Goal: Task Accomplishment & Management: Manage account settings

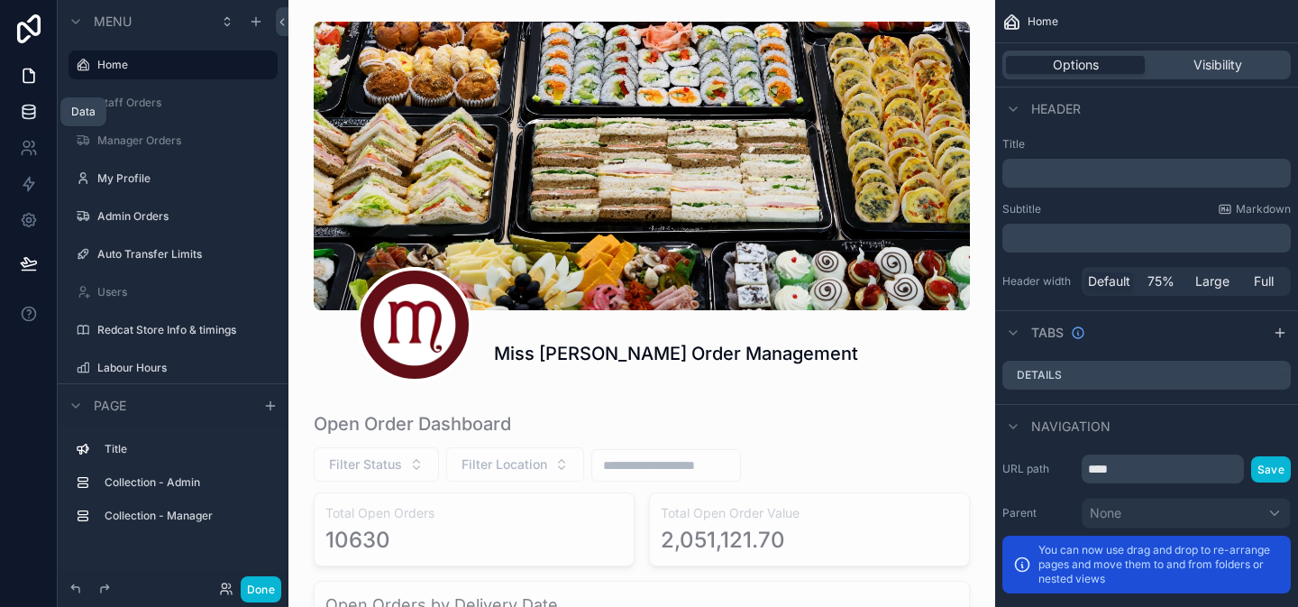
click at [23, 121] on link at bounding box center [28, 112] width 57 height 36
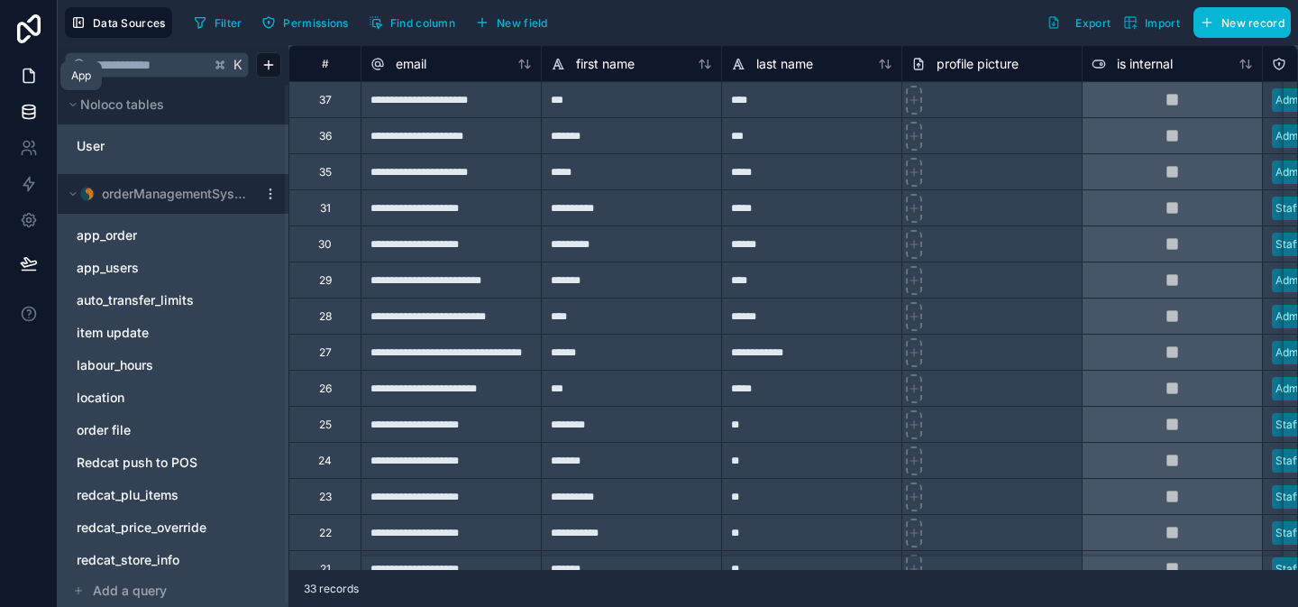
drag, startPoint x: 21, startPoint y: 69, endPoint x: 29, endPoint y: 75, distance: 9.8
click at [21, 69] on icon at bounding box center [29, 76] width 18 height 18
click at [24, 73] on icon at bounding box center [29, 76] width 18 height 18
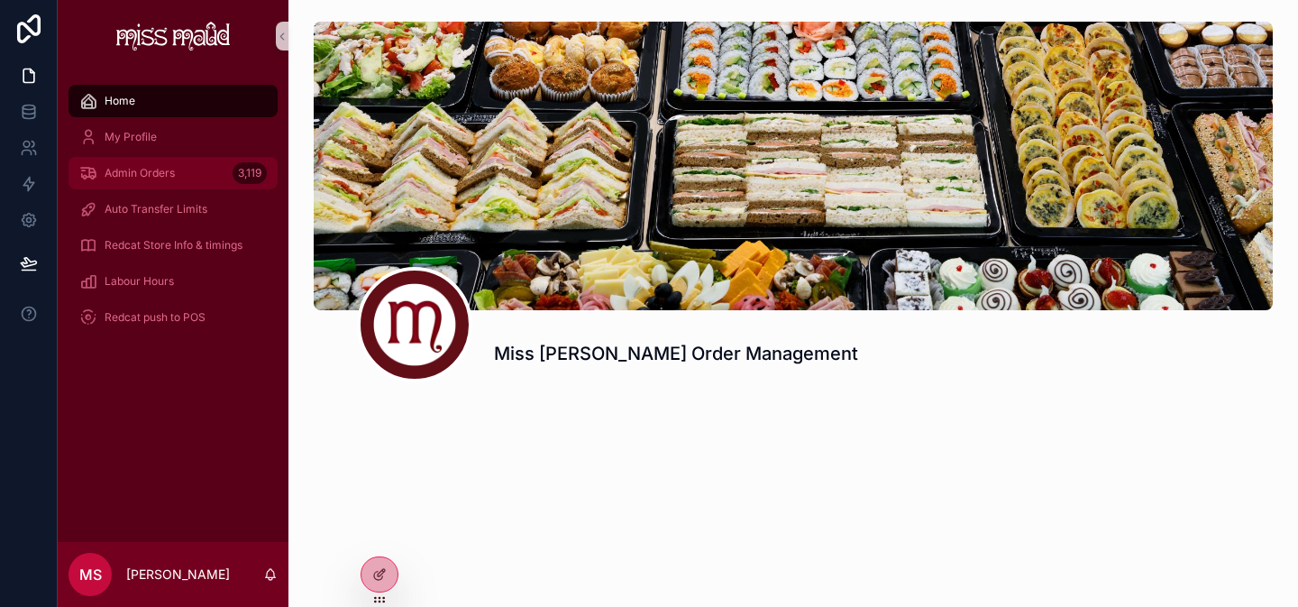
click at [205, 177] on div "Admin Orders 3,119" at bounding box center [173, 173] width 188 height 29
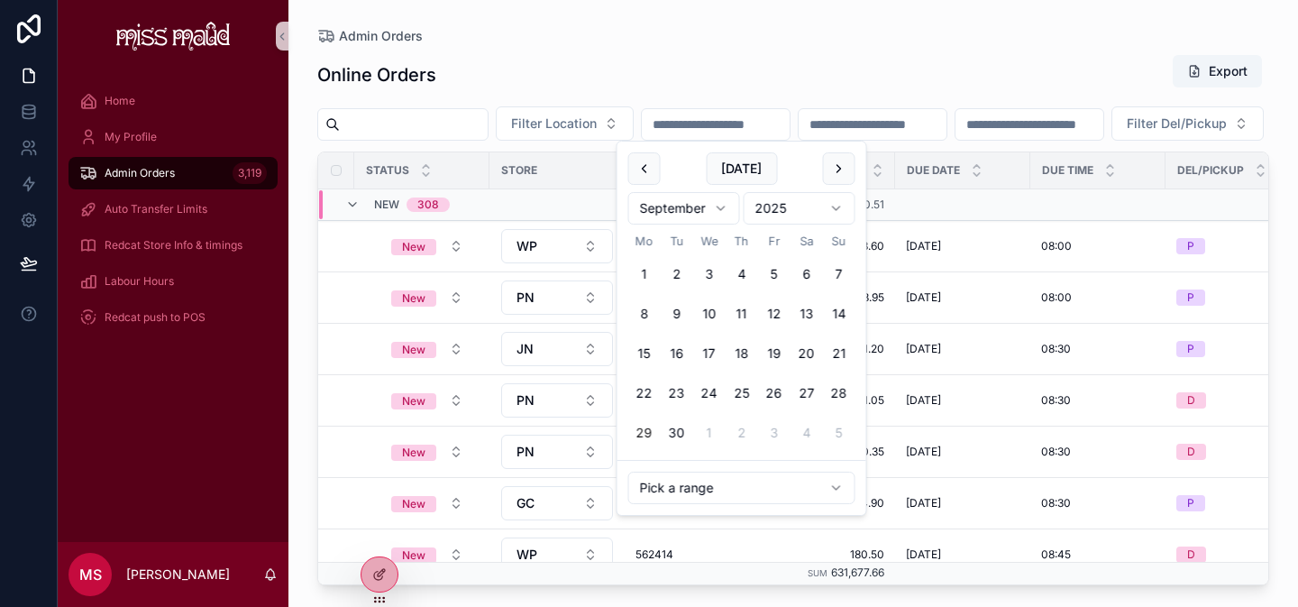
click at [718, 124] on input "scrollable content" at bounding box center [716, 124] width 148 height 25
click at [808, 397] on button "27" at bounding box center [807, 393] width 32 height 32
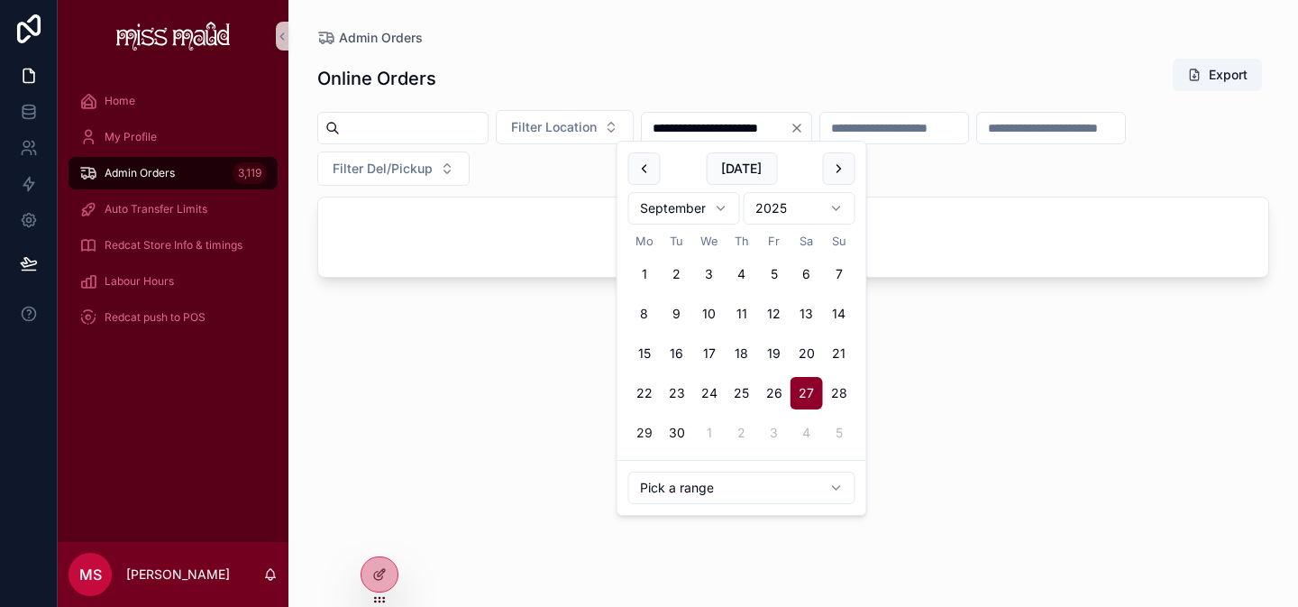
click at [808, 397] on button "27" at bounding box center [807, 393] width 32 height 32
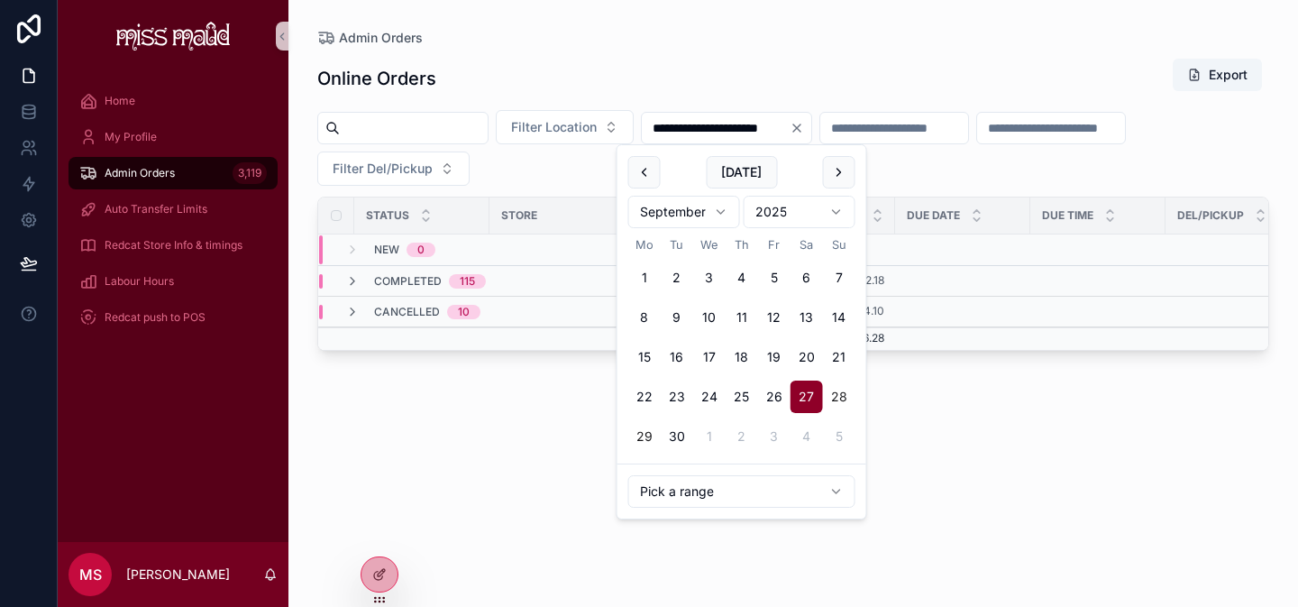
click at [828, 393] on button "28" at bounding box center [839, 396] width 32 height 32
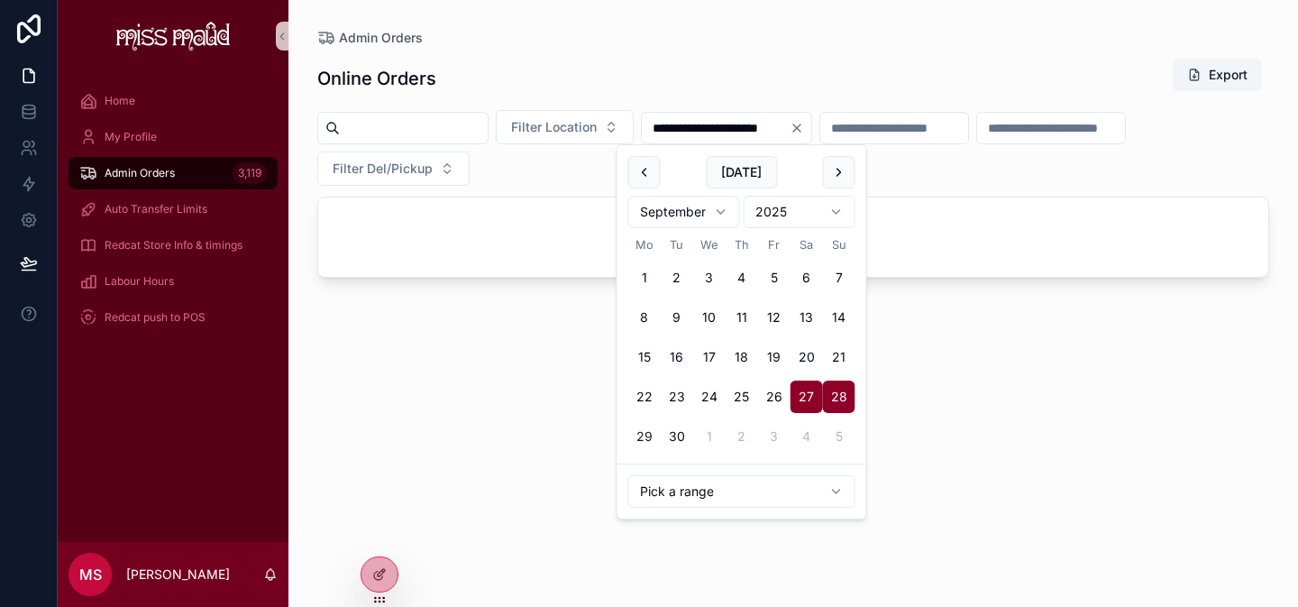
click at [828, 393] on button "28" at bounding box center [839, 396] width 32 height 32
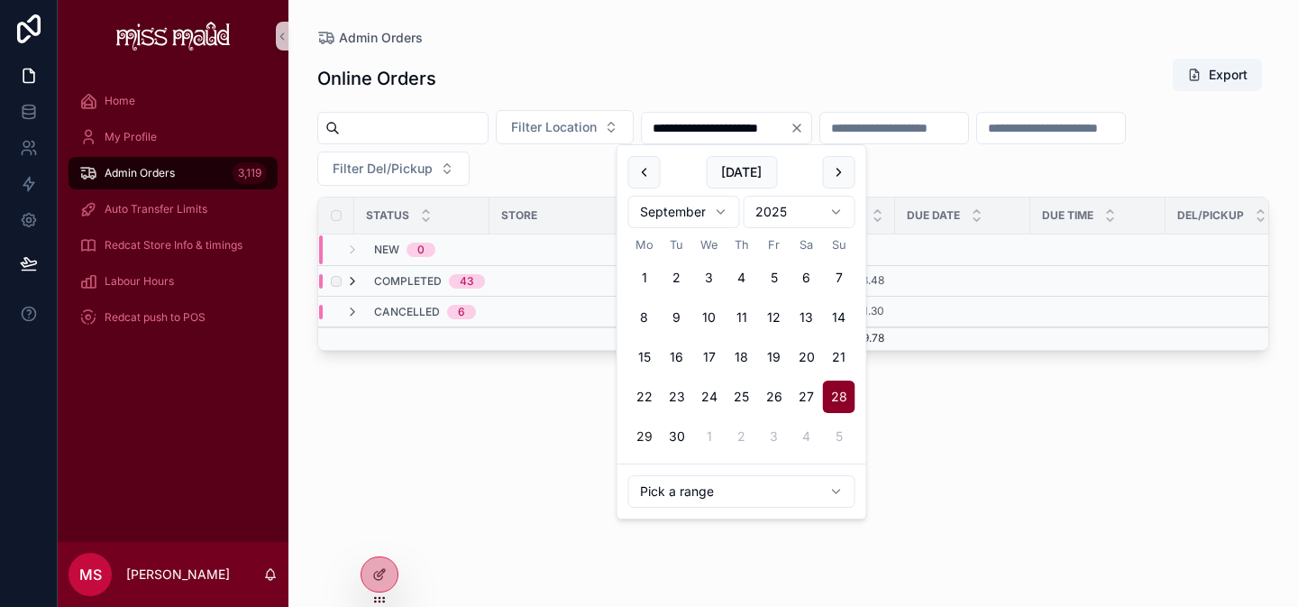
click at [356, 276] on icon "scrollable content" at bounding box center [352, 281] width 14 height 14
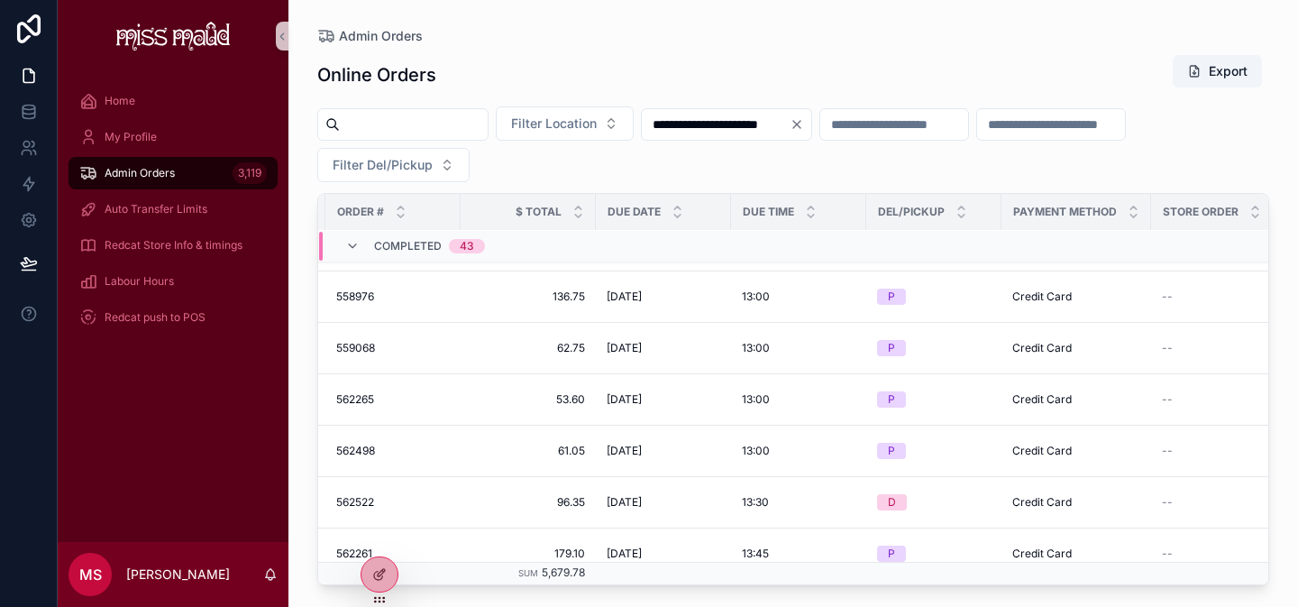
scroll to position [2004, 314]
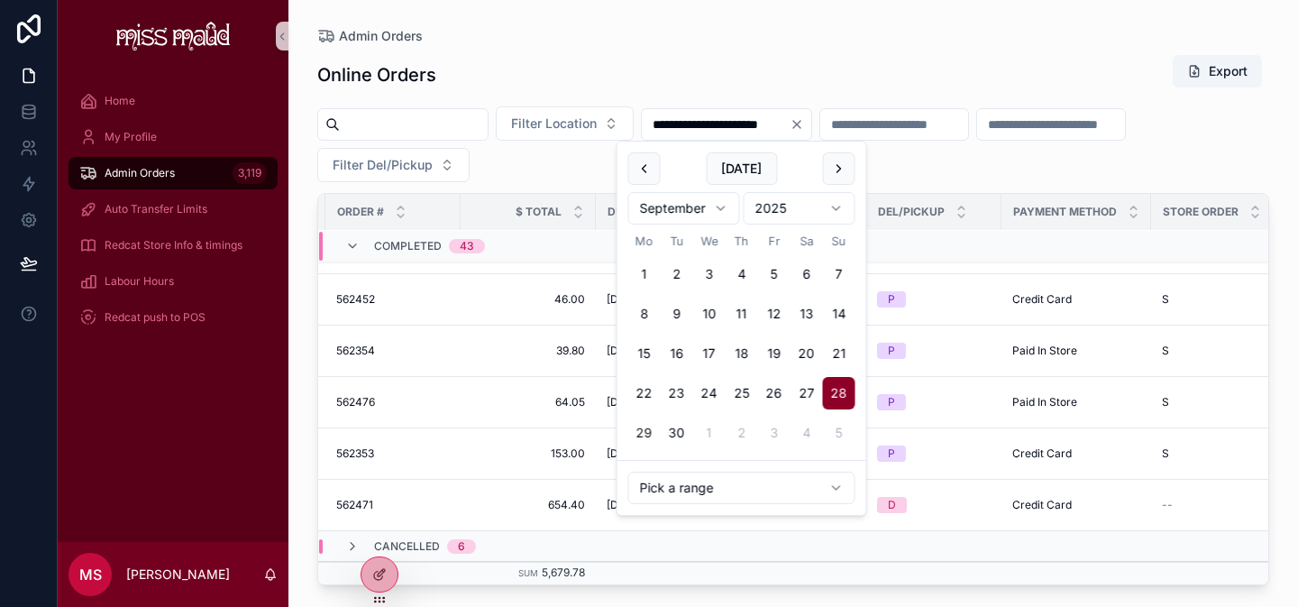
click at [776, 127] on input "**********" at bounding box center [716, 124] width 148 height 25
click at [640, 447] on button "29" at bounding box center [644, 432] width 32 height 32
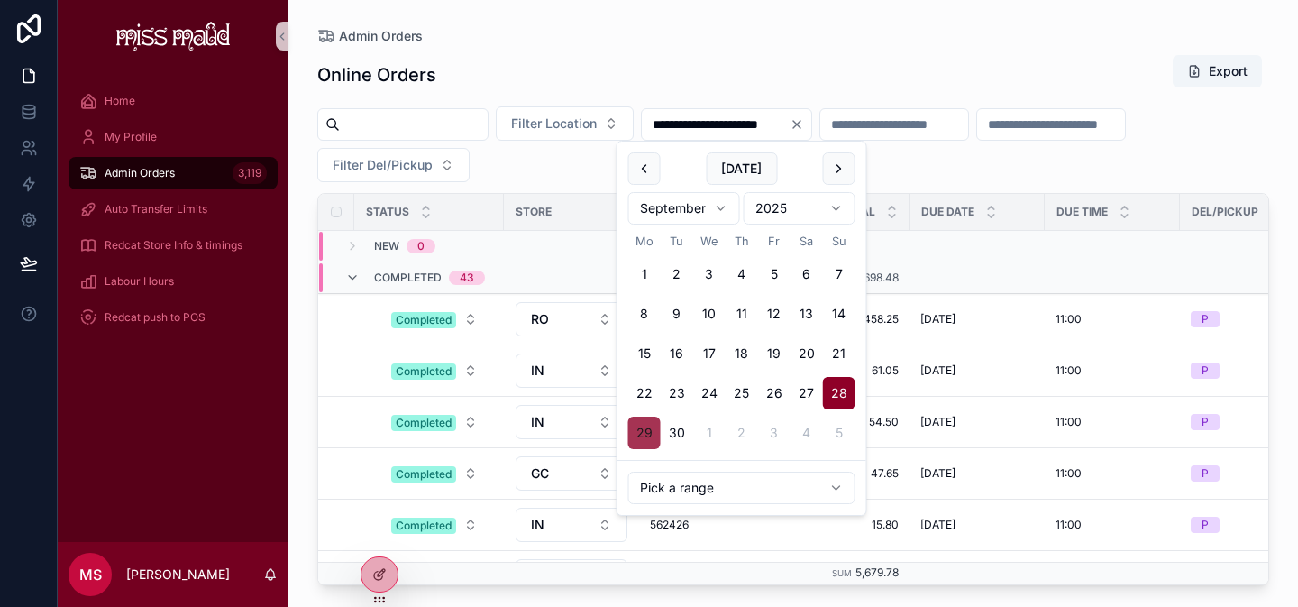
click at [650, 432] on button "29" at bounding box center [644, 432] width 32 height 32
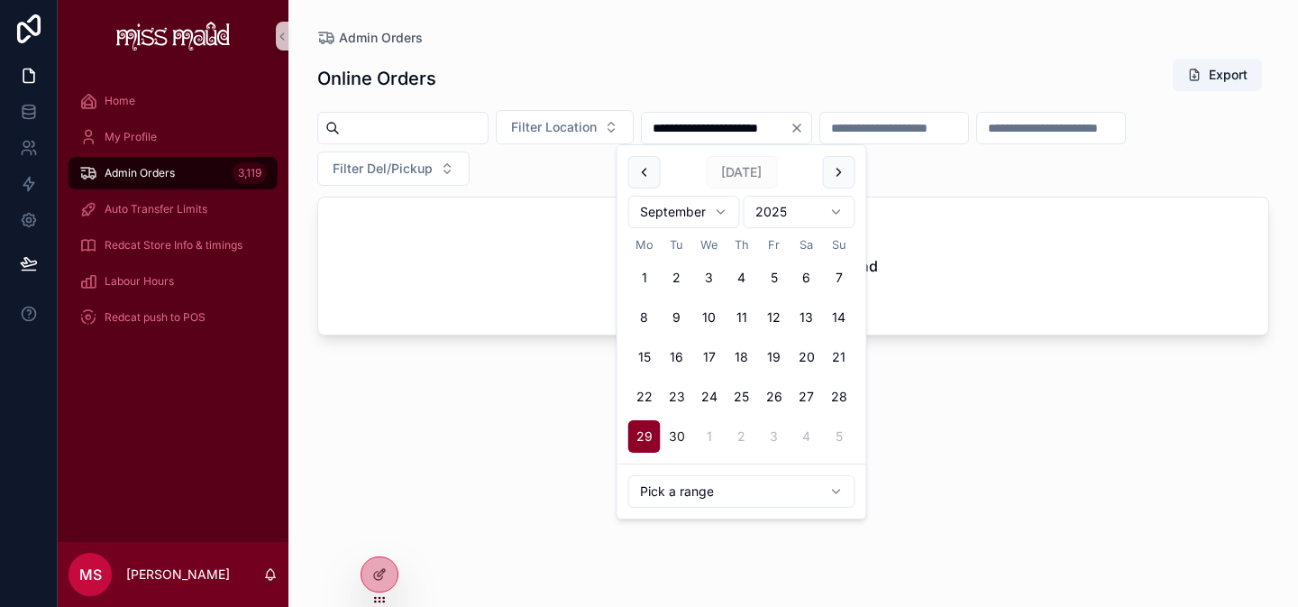
click at [681, 435] on button "30" at bounding box center [677, 436] width 32 height 32
click at [682, 435] on button "30" at bounding box center [677, 436] width 32 height 32
type input "**********"
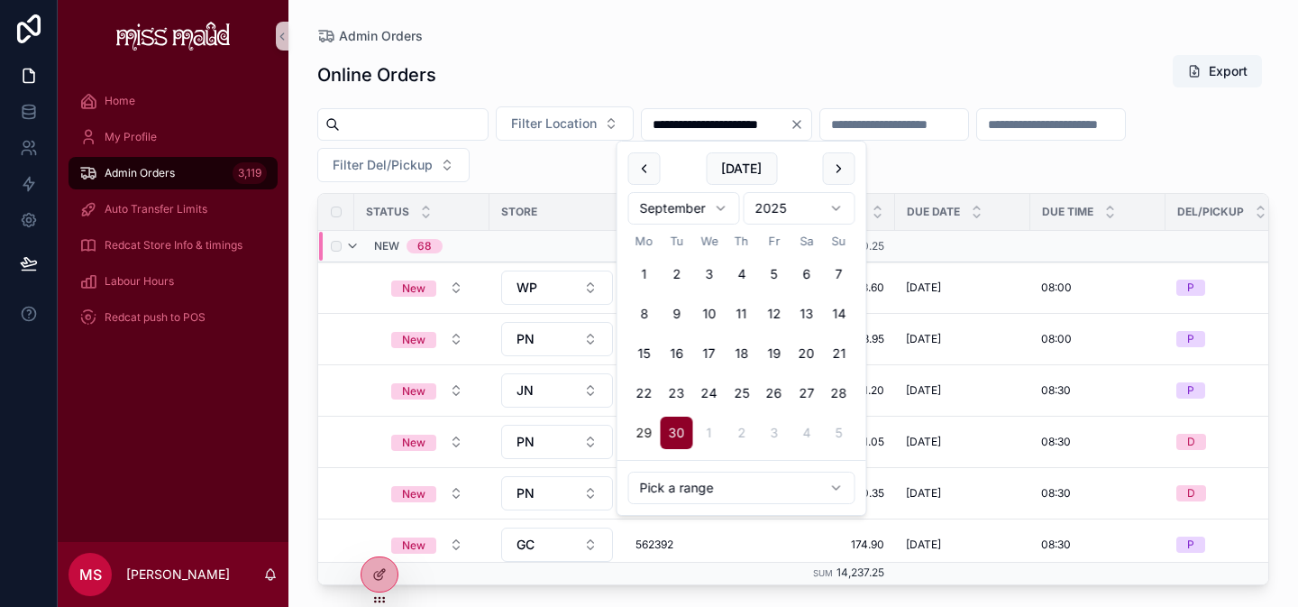
click at [412, 245] on span "68" at bounding box center [425, 246] width 36 height 14
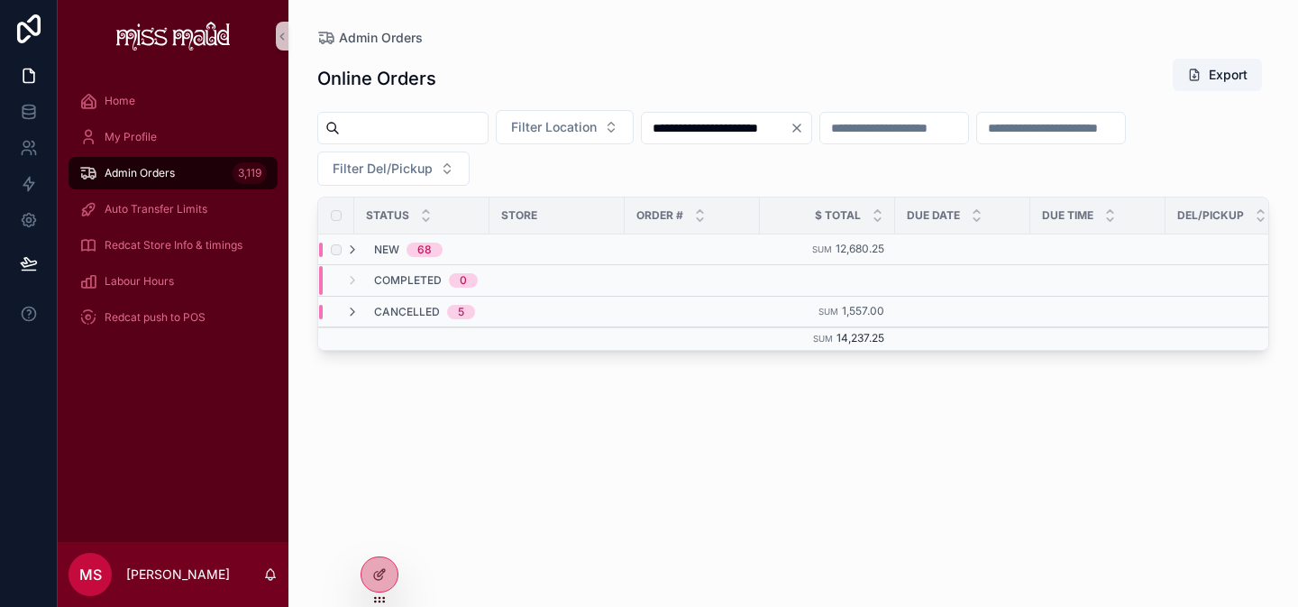
click at [417, 250] on div "68" at bounding box center [424, 250] width 14 height 14
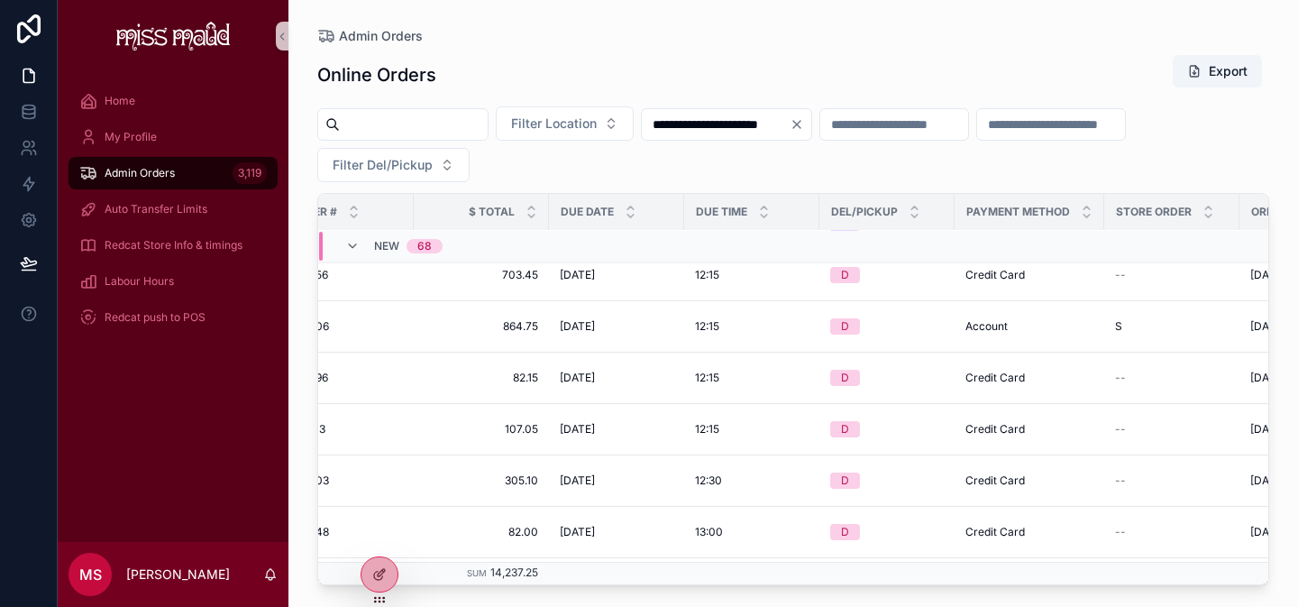
scroll to position [2939, 346]
